Goal: Task Accomplishment & Management: Manage account settings

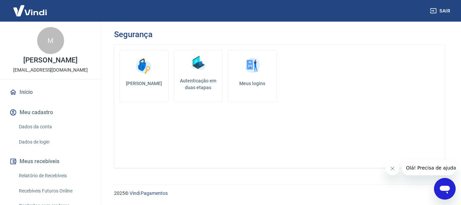
click at [43, 134] on link "Dados da conta" at bounding box center [54, 127] width 77 height 14
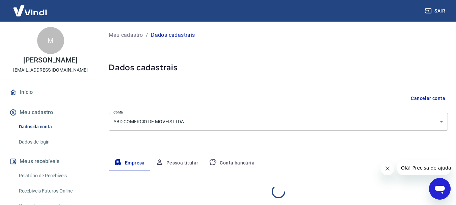
select select "MG"
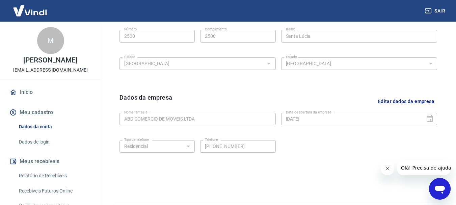
scroll to position [270, 0]
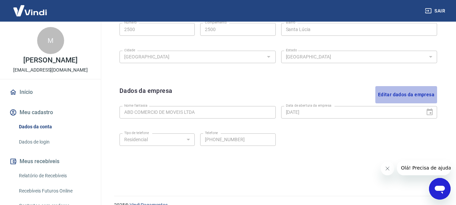
click at [394, 91] on button "Editar dados da empresa" at bounding box center [406, 94] width 62 height 17
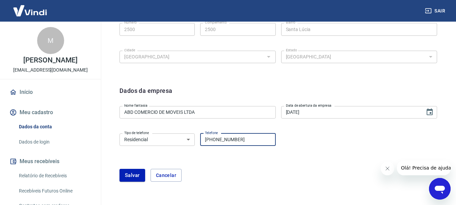
click at [250, 143] on input "(31) 99516-0191" at bounding box center [237, 139] width 75 height 12
type input "(31) 99515-9963"
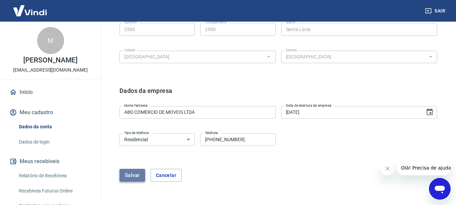
click at [132, 173] on button "Salvar" at bounding box center [132, 175] width 26 height 13
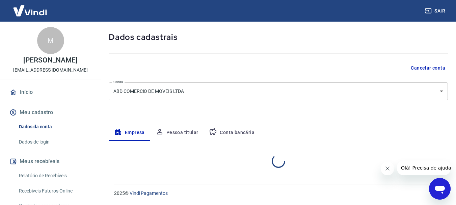
select select "MG"
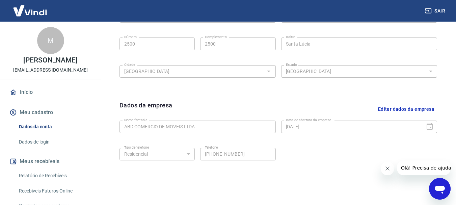
scroll to position [180, 0]
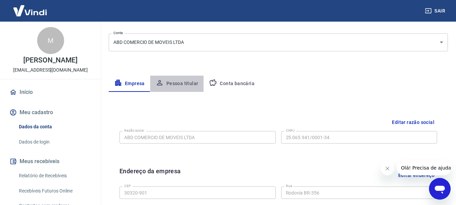
click at [186, 84] on button "Pessoa titular" at bounding box center [177, 84] width 54 height 16
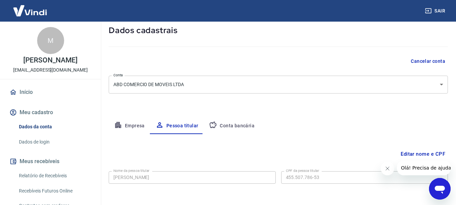
scroll to position [65, 0]
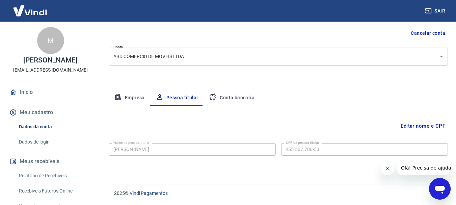
click at [231, 97] on button "Conta bancária" at bounding box center [231, 98] width 56 height 16
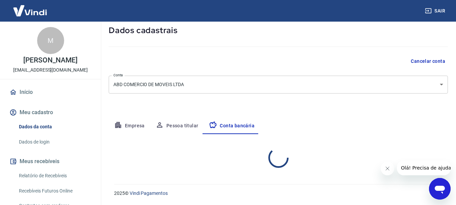
select select "1"
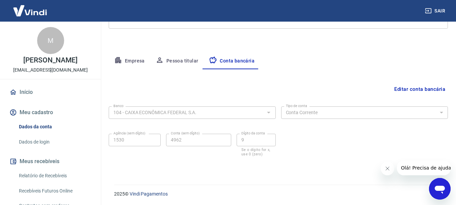
scroll to position [103, 0]
click at [36, 146] on link "Dados de login" at bounding box center [54, 142] width 77 height 14
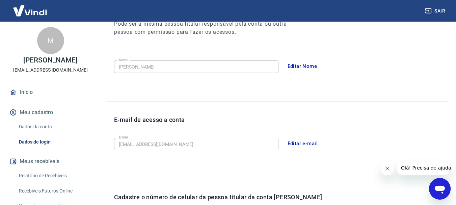
scroll to position [227, 0]
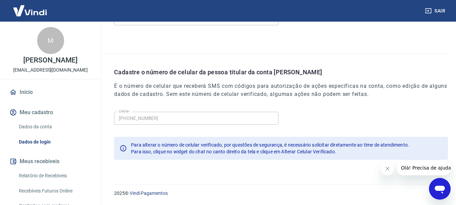
click at [191, 73] on p "Cadastre o número de celular da pessoa titular da conta Vindi" at bounding box center [281, 71] width 334 height 9
click at [444, 188] on icon "Abrir janela de mensagens" at bounding box center [439, 190] width 10 height 8
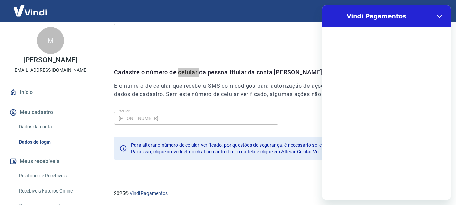
scroll to position [0, 0]
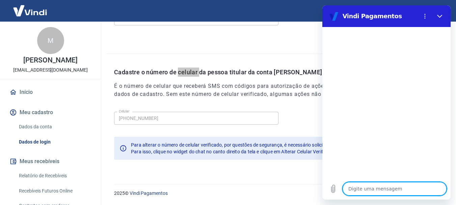
click at [376, 187] on textarea at bounding box center [394, 188] width 104 height 13
type textarea "A"
type textarea "x"
type textarea "Al"
type textarea "x"
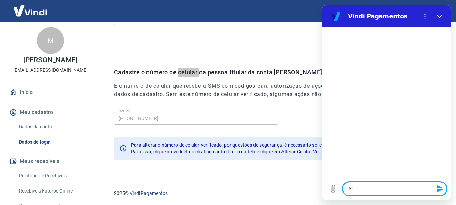
type textarea "Alt"
type textarea "x"
type textarea "Alte"
type textarea "x"
type textarea "Alter"
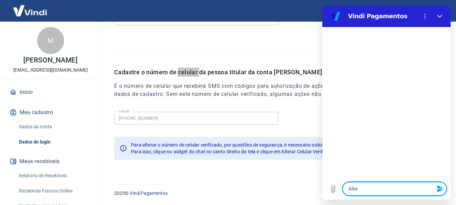
type textarea "x"
type textarea "Altera"
type textarea "x"
type textarea "Alterar"
type textarea "x"
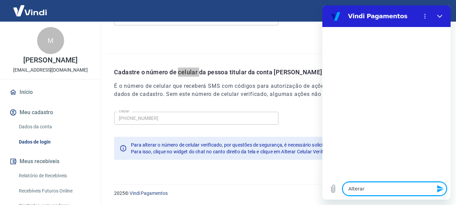
type textarea "Alterar"
type textarea "x"
type textarea "Alterar C"
type textarea "x"
type textarea "Alterar Ce"
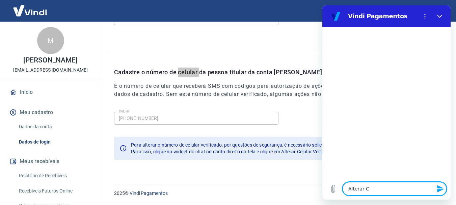
type textarea "x"
type textarea "Alterar Cel"
type textarea "x"
type textarea "Alterar Celu"
type textarea "x"
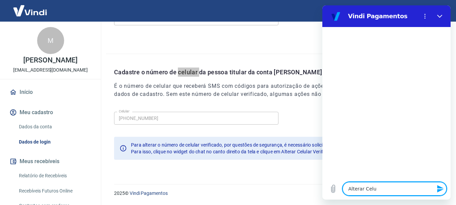
type textarea "Alterar Celul"
type textarea "x"
type textarea "Alterar Celula"
type textarea "x"
type textarea "Alterar Celular"
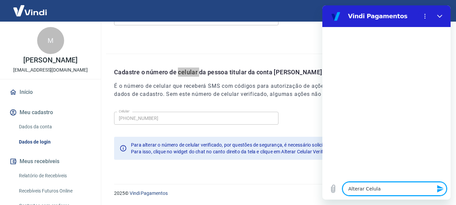
type textarea "x"
type textarea "Alterar Celular"
type textarea "x"
type textarea "Alterar Celular V"
type textarea "x"
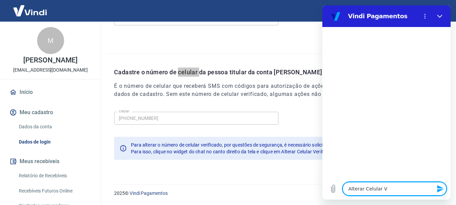
type textarea "Alterar Celular Ve"
type textarea "x"
type textarea "Alterar Celular Ver"
type textarea "x"
type textarea "Alterar Celular Veri"
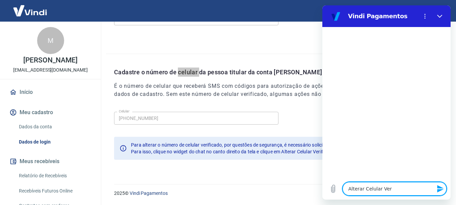
type textarea "x"
type textarea "Alterar Celular Verif"
type textarea "x"
type textarea "Alterar Celular Verifi"
type textarea "x"
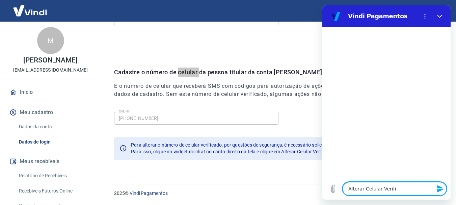
type textarea "Alterar Celular Verific"
type textarea "x"
type textarea "Alterar Celular Verifica"
type textarea "x"
type textarea "Alterar Celular Verificad"
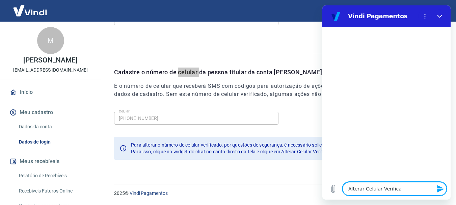
type textarea "x"
type textarea "Alterar Celular Verificado"
type textarea "x"
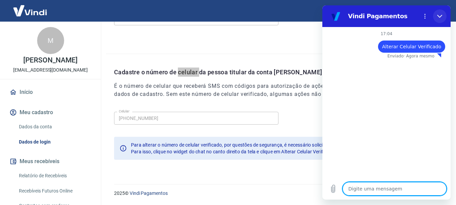
click at [440, 16] on icon "Fechar" at bounding box center [439, 15] width 5 height 5
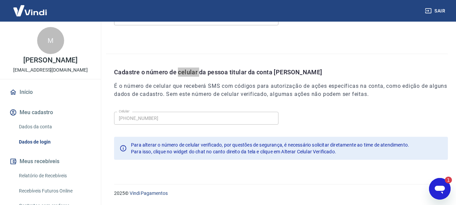
click at [440, 187] on icon "Abrir janela de mensagens, 1 mensagem não lida" at bounding box center [439, 190] width 10 height 8
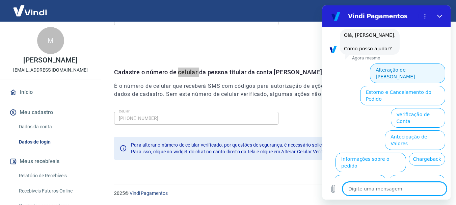
scroll to position [65, 0]
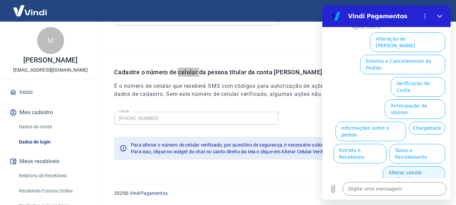
click at [418, 166] on button "Alterar celular verificado" at bounding box center [414, 176] width 62 height 20
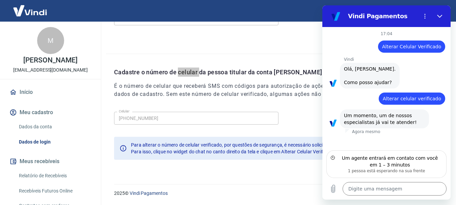
type textarea "x"
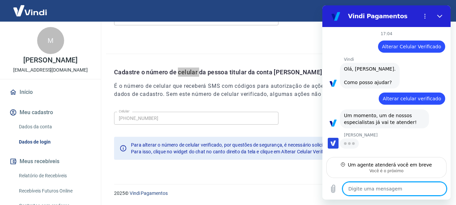
scroll to position [1, 0]
click at [394, 188] on textarea at bounding box center [394, 188] width 104 height 13
type textarea "b"
type textarea "x"
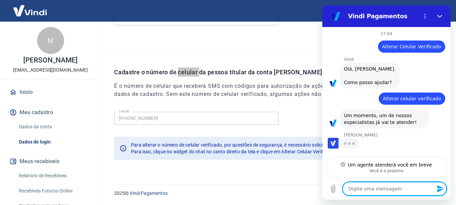
scroll to position [0, 0]
type textarea "B"
type textarea "x"
type textarea "Bo"
type textarea "x"
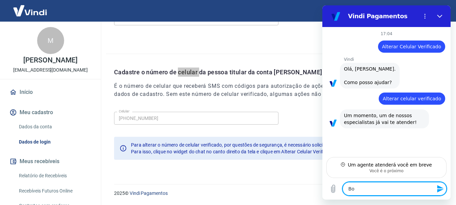
type textarea "Boa"
type textarea "x"
type textarea "Boa"
type textarea "x"
type textarea "Boa t"
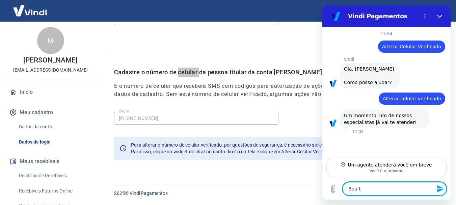
type textarea "x"
type textarea "Boa ta"
type textarea "x"
type textarea "Boa tar"
type textarea "x"
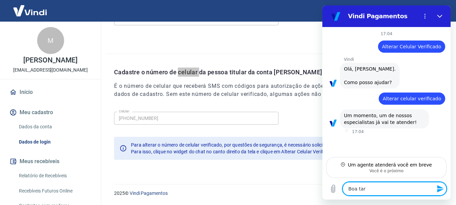
type textarea "Boa tard"
type textarea "x"
type textarea "Boa tarde"
type textarea "x"
type textarea "Boa tarde,"
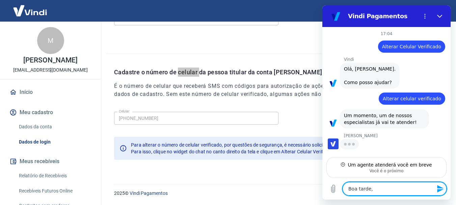
type textarea "x"
type textarea "Boa tarde,"
type textarea "x"
type textarea "Boa tarde, M"
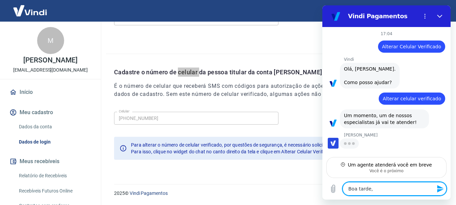
type textarea "x"
type textarea "Boa tarde, Ma"
type textarea "x"
type textarea "Boa tarde, Mar"
type textarea "x"
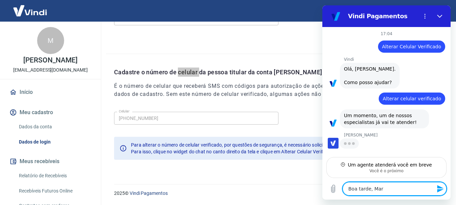
type textarea "Boa tarde, Marc"
type textarea "x"
type textarea "Boa tarde, Marci"
type textarea "x"
type textarea "Boa tarde, Marcia"
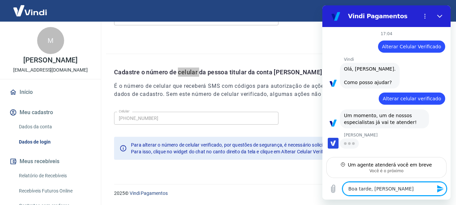
type textarea "x"
type textarea "Boa tarde, Marcia"
type textarea "x"
type textarea "Boa tarde, Marcia"
type textarea "x"
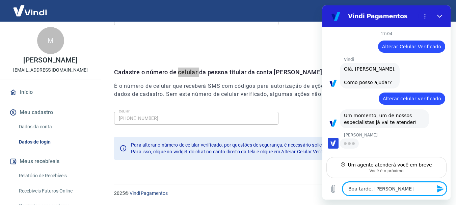
type textarea "Boa tarde, Marcia!"
type textarea "x"
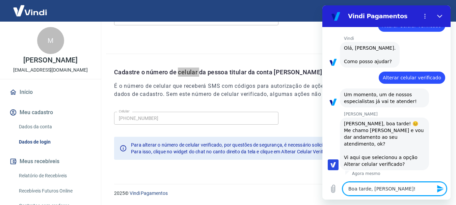
scroll to position [28, 0]
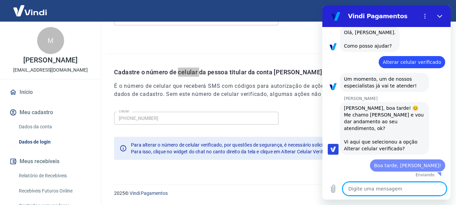
type textarea "x"
type textarea "I"
type textarea "x"
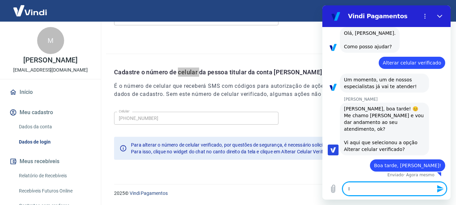
type textarea "Is"
type textarea "x"
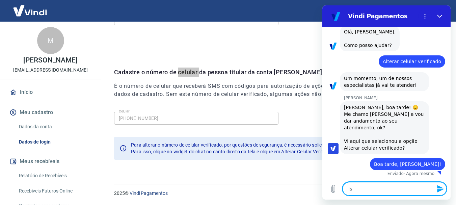
scroll to position [44, 0]
type textarea "Iss"
type textarea "x"
type textarea "Isso"
type textarea "x"
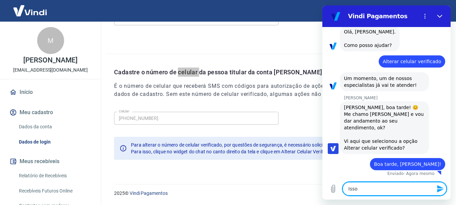
type textarea "Isso"
type textarea "x"
type textarea "Isso m"
type textarea "x"
type textarea "Isso me"
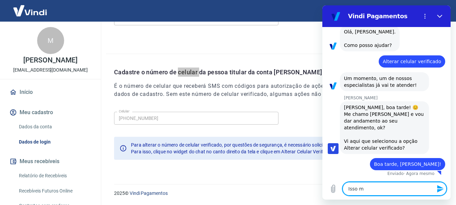
type textarea "x"
type textarea "Isso mes"
type textarea "x"
type textarea "Isso mesm"
type textarea "x"
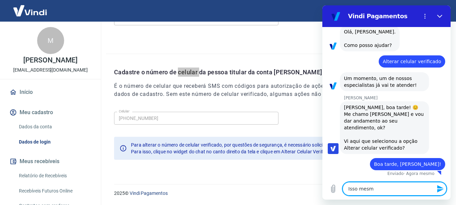
type textarea "Isso mesmo"
type textarea "x"
type textarea "Isso mesmo"
type textarea "x"
type textarea "Isso mesmo"
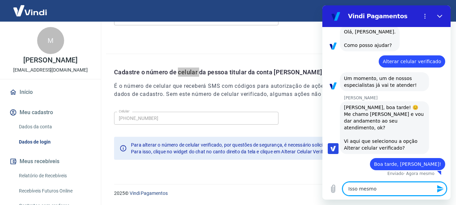
type textarea "x"
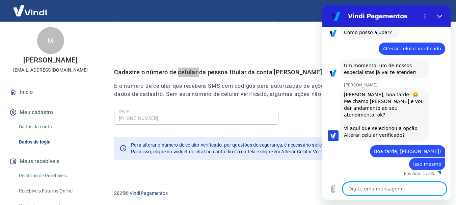
scroll to position [57, 0]
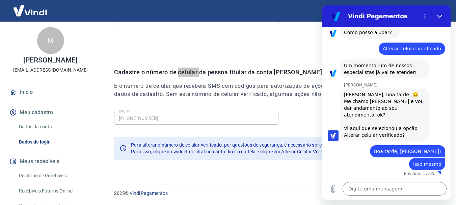
type textarea "x"
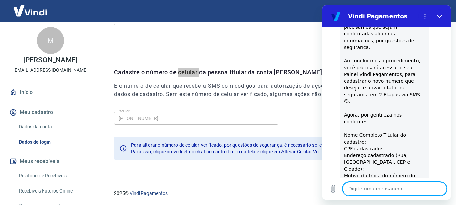
scroll to position [140, 0]
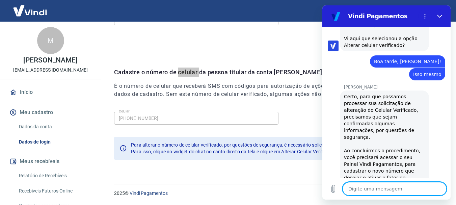
click at [359, 106] on div "Certo, para que possamos processar sua solicitação de alteração do Celular Veri…" at bounding box center [384, 207] width 81 height 229
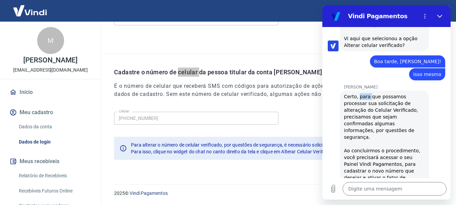
click at [359, 106] on div "Certo, para que possamos processar sua solicitação de alteração do Celular Veri…" at bounding box center [384, 207] width 81 height 229
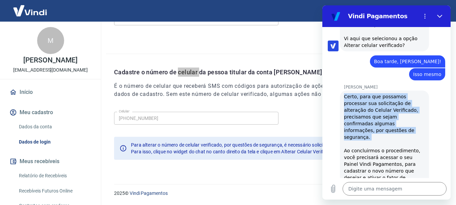
click at [359, 106] on div "Certo, para que possamos processar sua solicitação de alteração do Celular Veri…" at bounding box center [384, 207] width 81 height 229
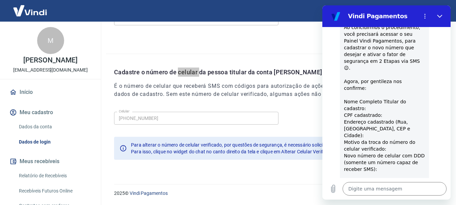
scroll to position [275, 0]
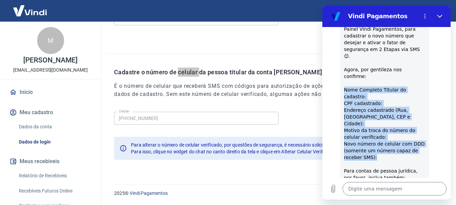
drag, startPoint x: 376, startPoint y: 137, endPoint x: 343, endPoint y: 78, distance: 67.2
click at [343, 78] on div "Marcia Rosa de Almeida diz: Certo, para que possamos processar sua solicitação …" at bounding box center [384, 72] width 89 height 235
copy div "Nome Completo Titular do cadastro: CPF cadastrado: Endereço cadastrado (Rua, Ba…"
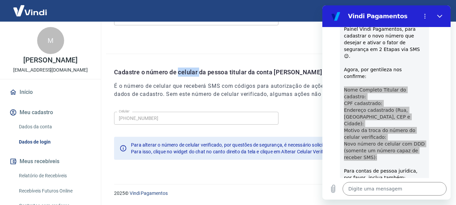
drag, startPoint x: 77, startPoint y: 67, endPoint x: 10, endPoint y: 61, distance: 67.1
click at [23, 61] on p "MARIA TEREZA ALVES FERREIRA DUCA" at bounding box center [50, 60] width 54 height 7
copy p "MARIA TEREZA ALVES FERREIRA DUCA"
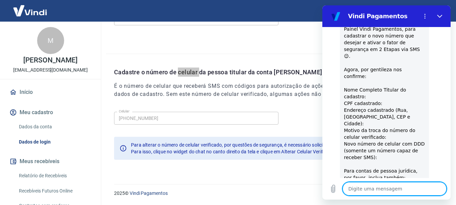
click at [386, 190] on textarea at bounding box center [394, 188] width 104 height 13
paste textarea "Nome Completo Titular do cadastro: MARIA TEREZA ALVES FERREIRA DUCA CPF cadastr…"
type textarea "Nome Completo Titular do cadastro: MARIA TEREZA ALVES FERREIRA DUCA CPF cadastr…"
type textarea "x"
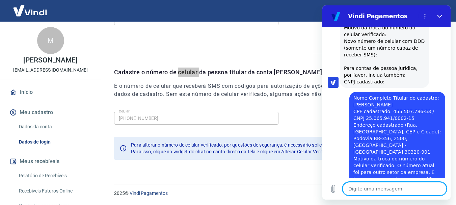
scroll to position [378, 0]
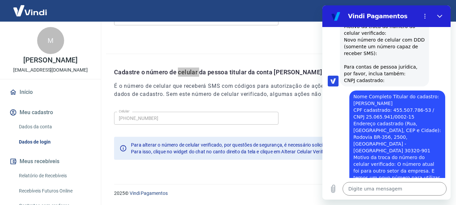
type textarea "x"
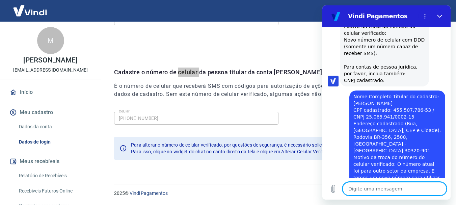
scroll to position [407, 0]
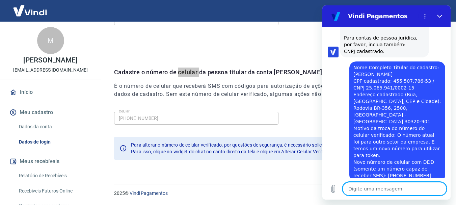
click at [386, 194] on textarea at bounding box center [394, 188] width 104 height 13
type textarea "O"
type textarea "x"
type textarea "Ok"
type textarea "x"
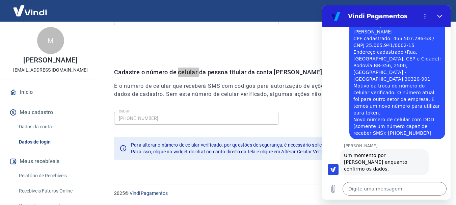
scroll to position [449, 0]
type textarea "x"
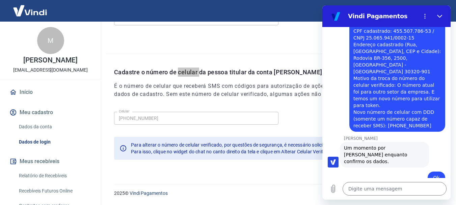
scroll to position [459, 0]
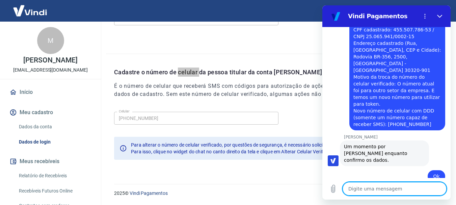
click at [379, 192] on textarea at bounding box center [394, 188] width 104 height 13
click at [398, 191] on textarea at bounding box center [394, 188] width 104 height 13
type textarea "N"
type textarea "x"
type textarea "Na"
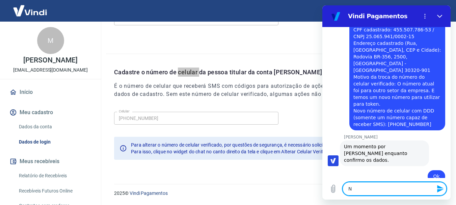
type textarea "x"
type textarea "N"
type textarea "x"
type textarea "Nã"
type textarea "x"
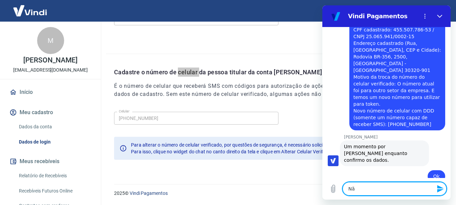
type textarea "Não"
type textarea "x"
type textarea "Não,"
type textarea "x"
type textarea "Não,"
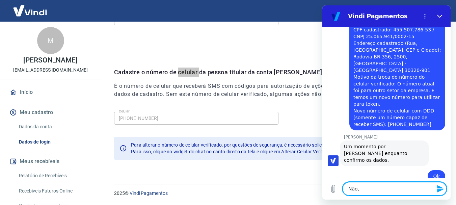
type textarea "x"
type textarea "Não, s"
type textarea "x"
type textarea "Não, so"
type textarea "x"
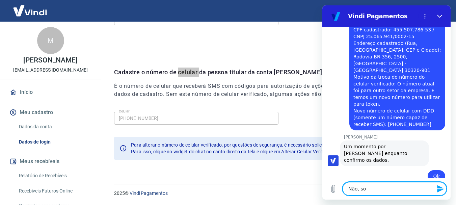
type textarea "Não, som"
type textarea "x"
type textarea "Não, some"
type textarea "x"
type textarea "Não, somen"
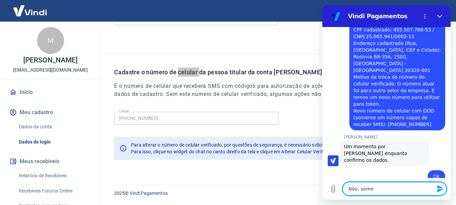
type textarea "x"
type textarea "Não, soment"
type textarea "x"
type textarea "Não, somente"
type textarea "x"
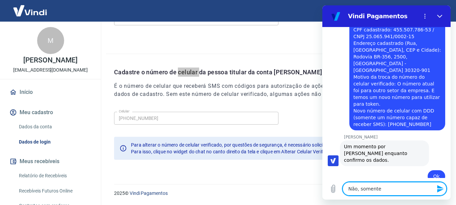
type textarea "Não, somente"
type textarea "x"
type textarea "Não, somente o"
type textarea "x"
type textarea "Não, somente os"
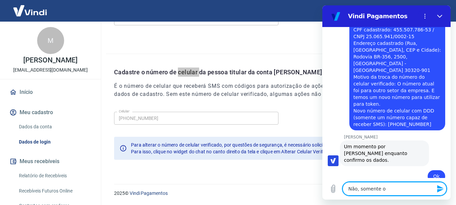
type textarea "x"
type textarea "Não, somente o"
type textarea "x"
type textarea "Não, somente o"
type textarea "x"
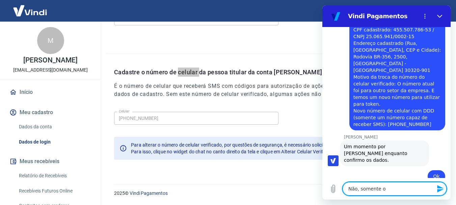
type textarea "Não, somente o n"
type textarea "x"
type textarea "Não, somente o nú"
type textarea "x"
type textarea "Não, somente o núm"
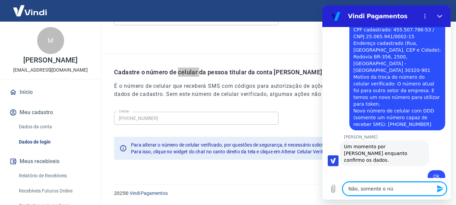
type textarea "x"
type textarea "Não, somente o núme"
type textarea "x"
type textarea "Não, somente o númer"
type textarea "x"
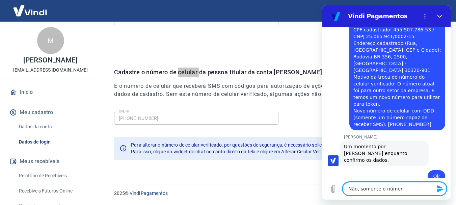
type textarea "Não, somente o número"
type textarea "x"
type textarea "Não, somente o númerod"
type textarea "x"
type textarea "Não, somente o númerode"
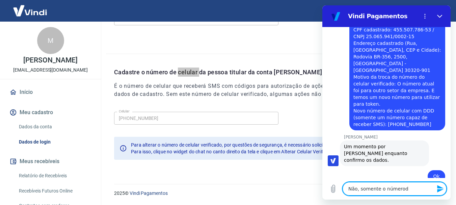
type textarea "x"
type textarea "Não, somente o númerod"
type textarea "x"
type textarea "Não, somente o número"
type textarea "x"
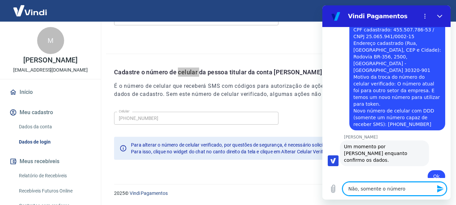
type textarea "Não, somente o número"
type textarea "x"
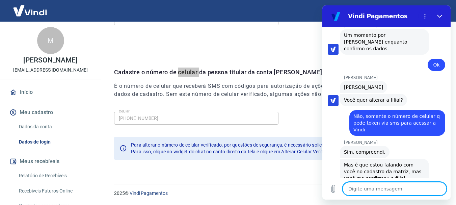
scroll to position [582, 0]
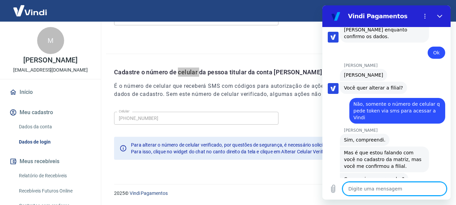
click at [387, 188] on textarea at bounding box center [394, 188] width 104 height 13
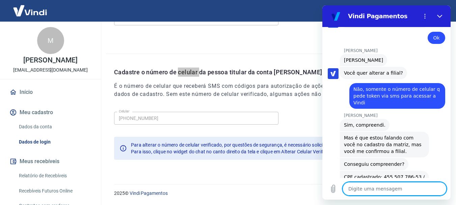
scroll to position [598, 0]
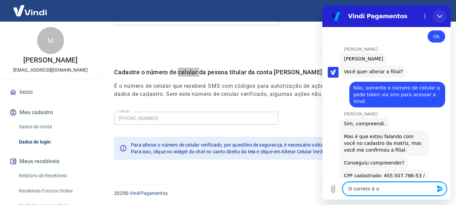
click at [439, 18] on icon "Fechar" at bounding box center [439, 15] width 5 height 5
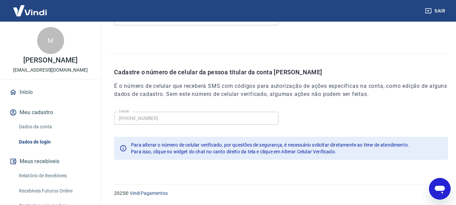
click at [117, 79] on div "Cadastre o número de celular da pessoa titular da conta Vindi É o número de cel…" at bounding box center [281, 87] width 334 height 41
click at [42, 134] on link "Dados da conta" at bounding box center [54, 127] width 77 height 14
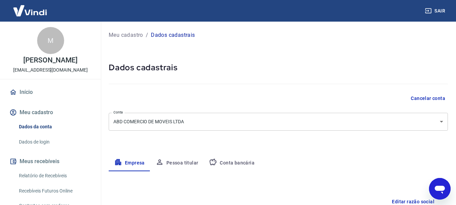
scroll to position [135, 0]
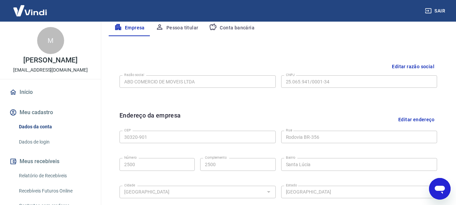
drag, startPoint x: 442, startPoint y: 195, endPoint x: 547, endPoint y: 356, distance: 192.3
click at [442, 195] on div "Abrir janela de mensagens" at bounding box center [439, 188] width 20 height 20
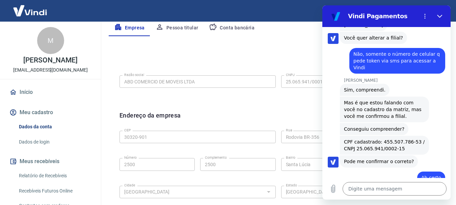
scroll to position [633, 0]
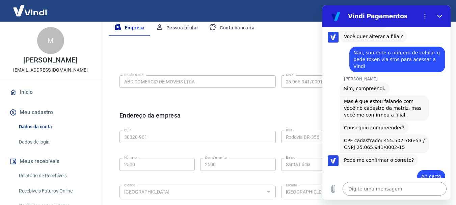
click at [390, 189] on textarea at bounding box center [394, 188] width 104 height 13
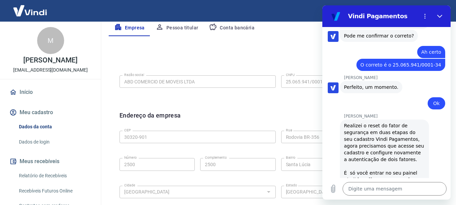
scroll to position [759, 0]
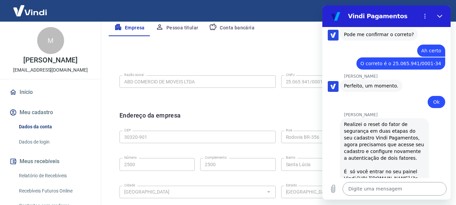
click at [378, 185] on textarea at bounding box center [394, 188] width 104 height 13
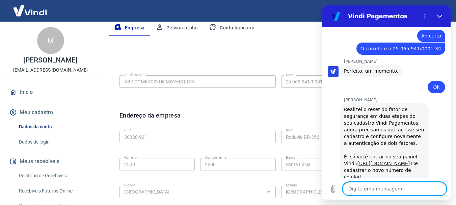
scroll to position [775, 0]
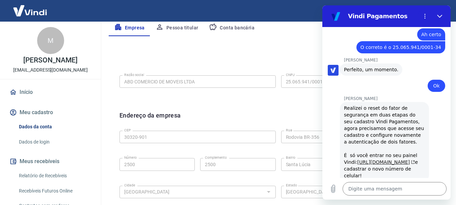
click at [368, 159] on link "https://signin.yapay.com.br/login/intermediador" at bounding box center [386, 161] width 58 height 5
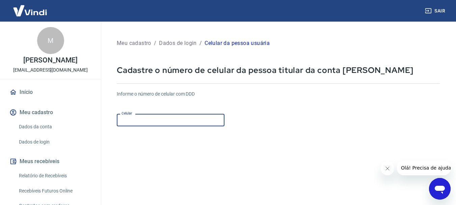
click at [137, 120] on input "Celular" at bounding box center [171, 120] width 108 height 12
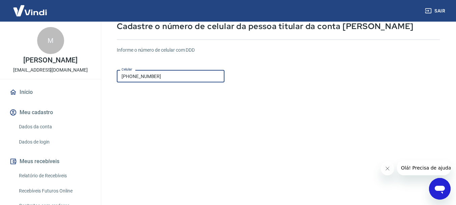
scroll to position [115, 0]
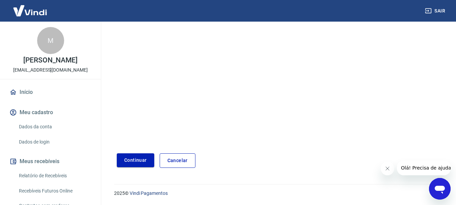
type input "(31) 99515-9963"
click at [138, 163] on button "Continuar" at bounding box center [135, 160] width 37 height 14
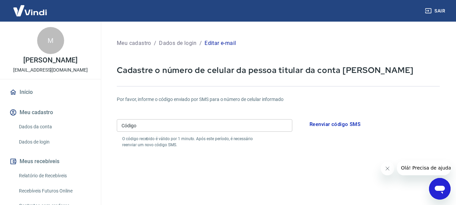
click at [186, 124] on input "Código" at bounding box center [204, 125] width 175 height 12
click at [168, 126] on input "Código" at bounding box center [204, 125] width 175 height 12
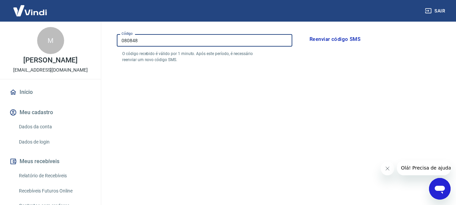
scroll to position [135, 0]
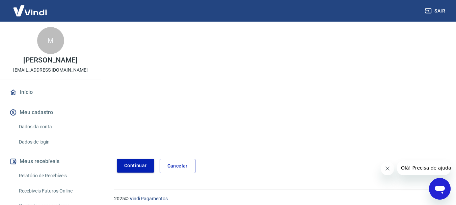
type input "080848"
click at [138, 164] on button "Continuar" at bounding box center [135, 166] width 37 height 14
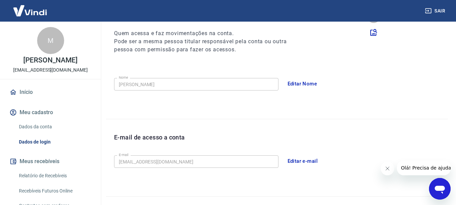
scroll to position [227, 0]
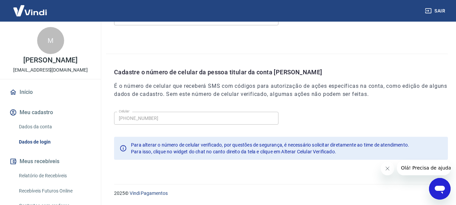
click at [43, 134] on link "Dados da conta" at bounding box center [54, 127] width 77 height 14
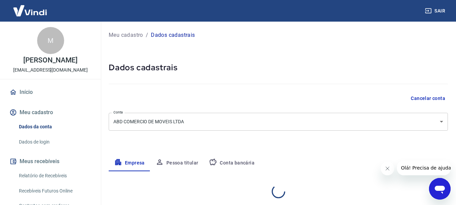
select select "MG"
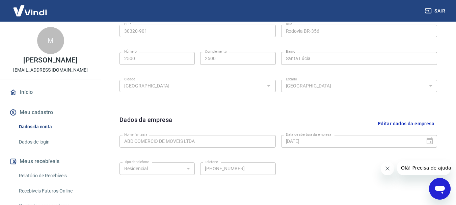
scroll to position [282, 0]
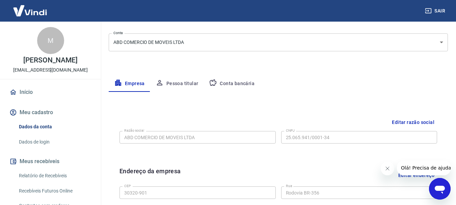
click at [179, 83] on button "Pessoa titular" at bounding box center [177, 84] width 54 height 16
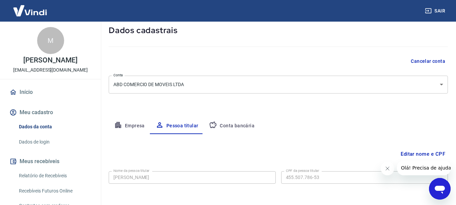
scroll to position [65, 0]
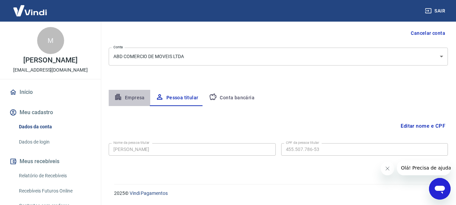
click at [135, 95] on button "Empresa" at bounding box center [129, 98] width 41 height 16
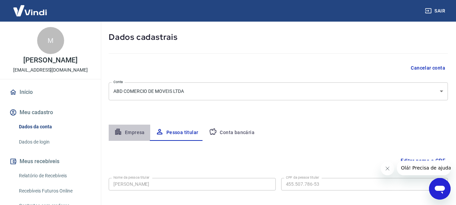
select select "MG"
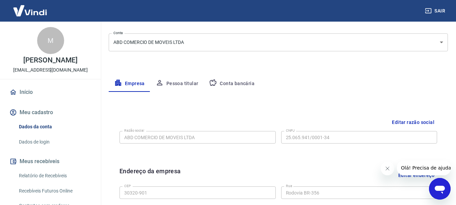
click at [230, 77] on button "Conta bancária" at bounding box center [231, 84] width 56 height 16
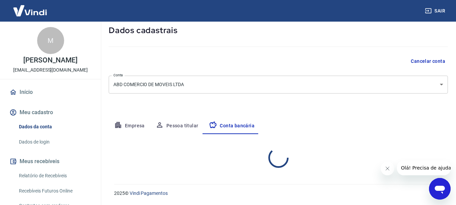
select select "1"
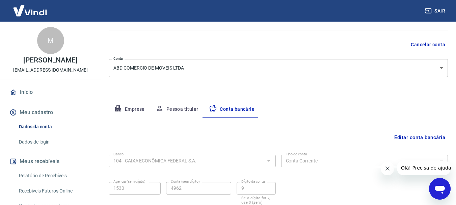
scroll to position [1, 0]
